Goal: Entertainment & Leisure: Consume media (video, audio)

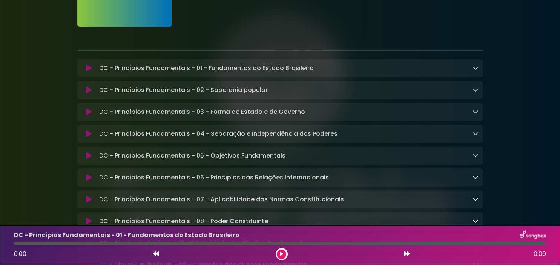
scroll to position [98, 0]
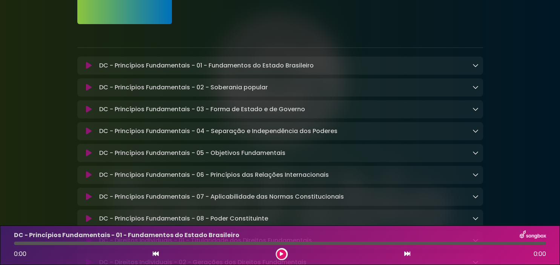
click at [478, 66] on icon at bounding box center [476, 65] width 6 height 6
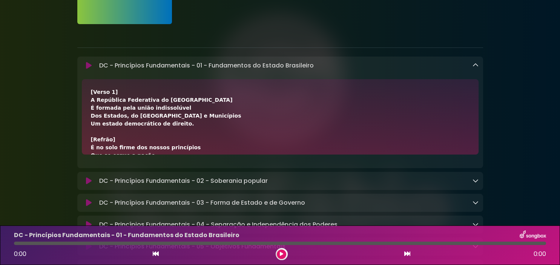
click at [88, 64] on icon at bounding box center [89, 66] width 6 height 8
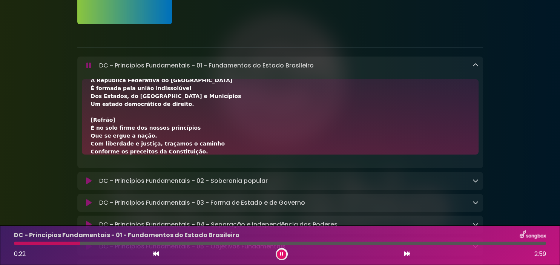
scroll to position [0, 0]
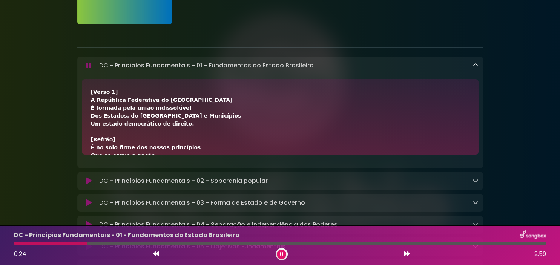
click at [475, 64] on icon at bounding box center [476, 65] width 6 height 6
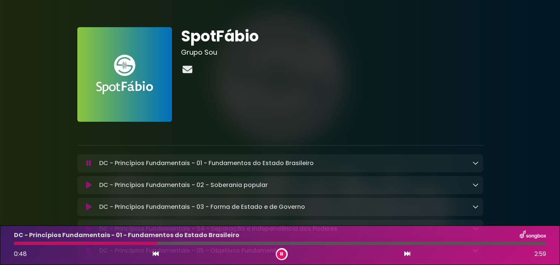
click at [186, 70] on icon at bounding box center [187, 70] width 13 height 10
click at [87, 165] on icon at bounding box center [89, 164] width 6 height 8
